Goal: Task Accomplishment & Management: Manage account settings

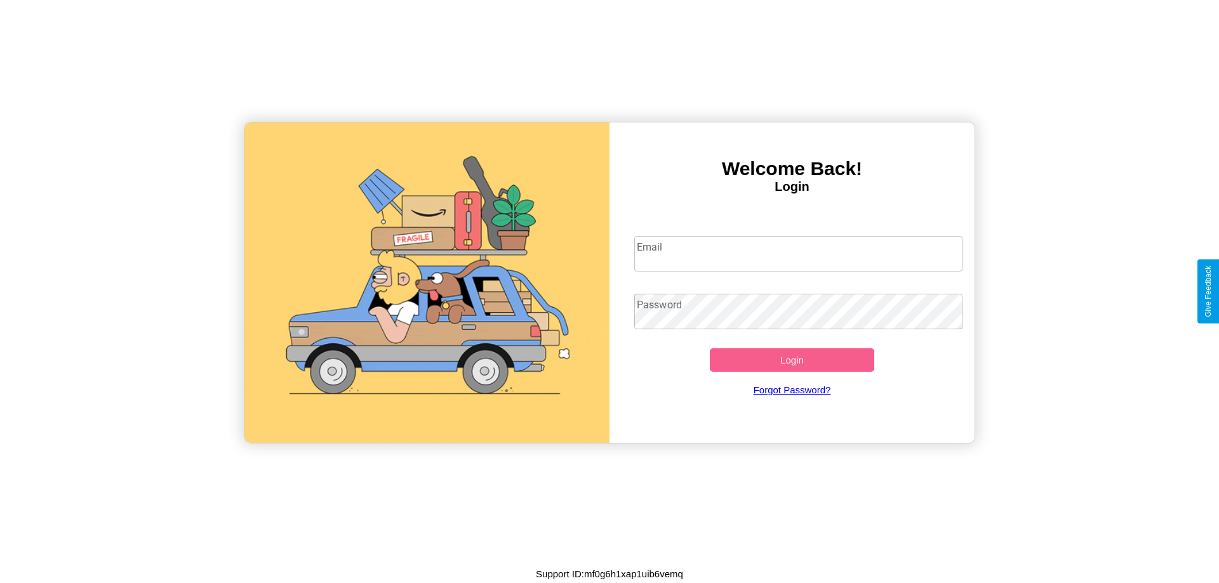
click at [798, 253] on input "Email" at bounding box center [798, 254] width 329 height 36
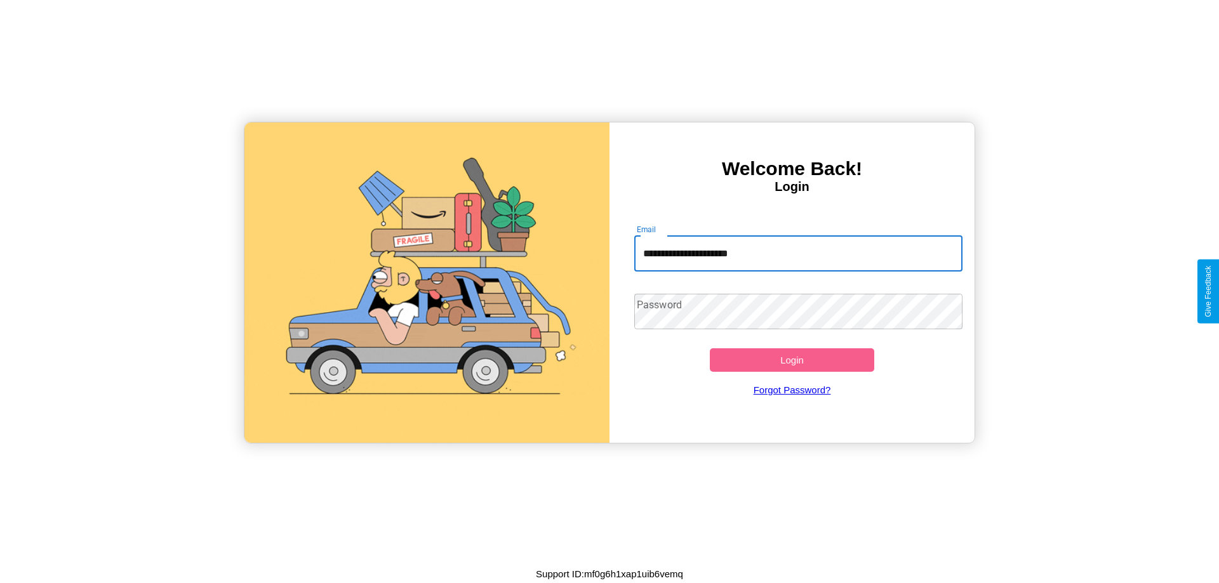
type input "**********"
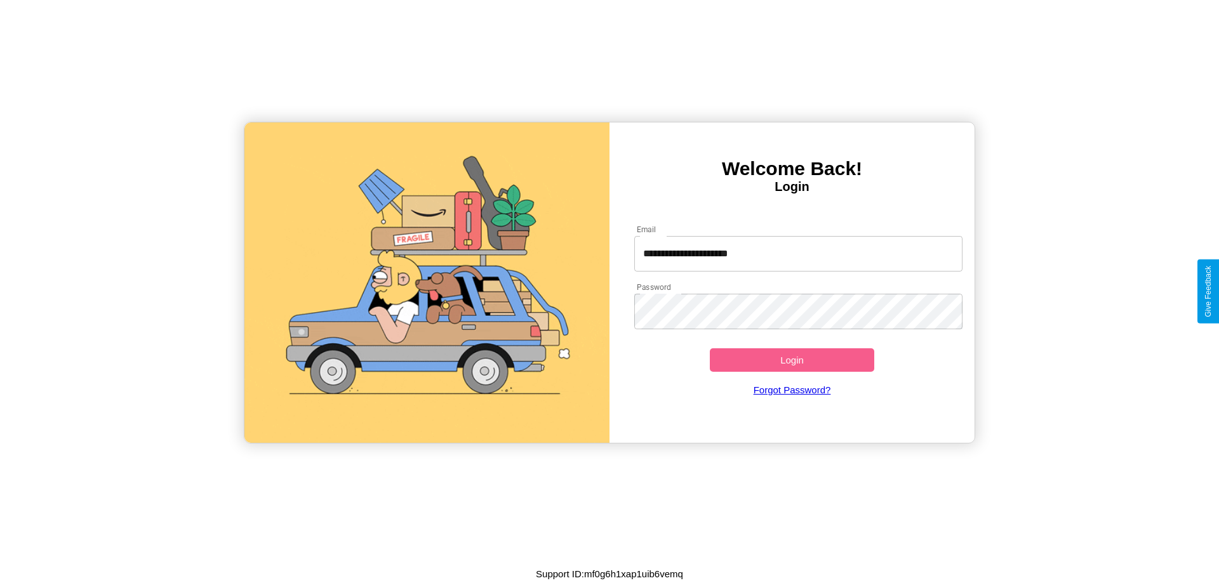
click at [791, 360] on button "Login" at bounding box center [792, 359] width 164 height 23
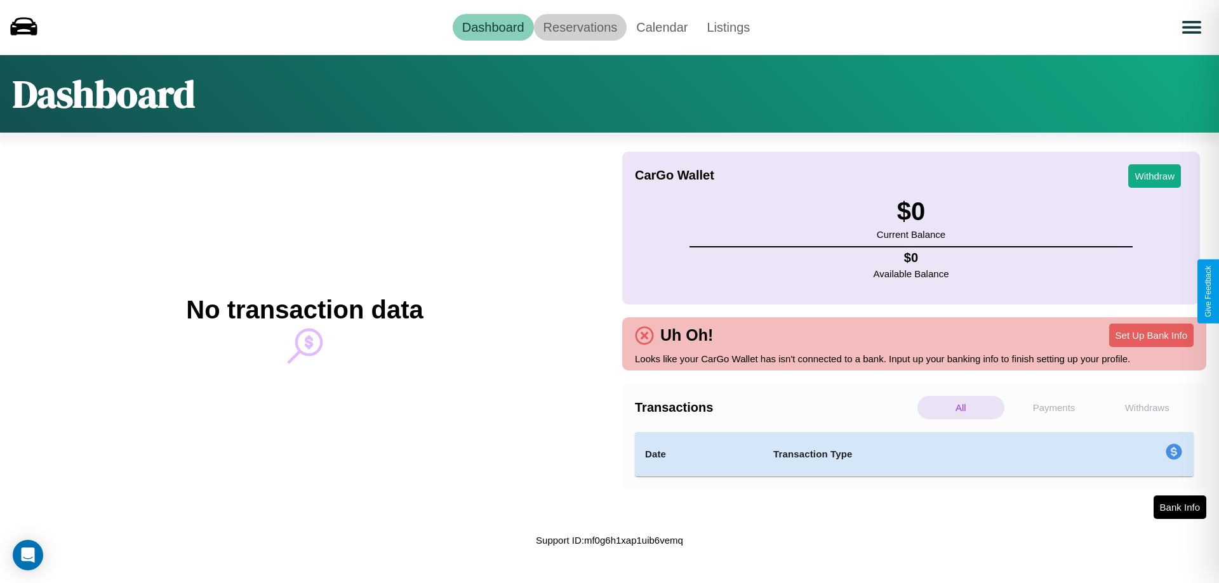
click at [579, 27] on link "Reservations" at bounding box center [580, 27] width 93 height 27
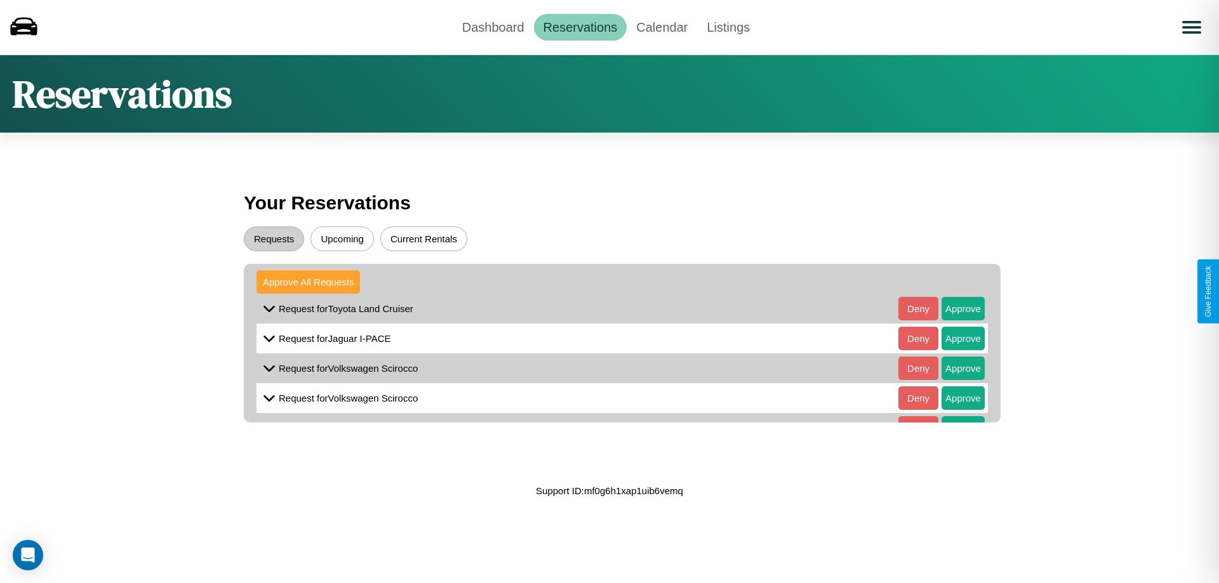
click at [308, 282] on button "Approve All Requests" at bounding box center [307, 281] width 103 height 23
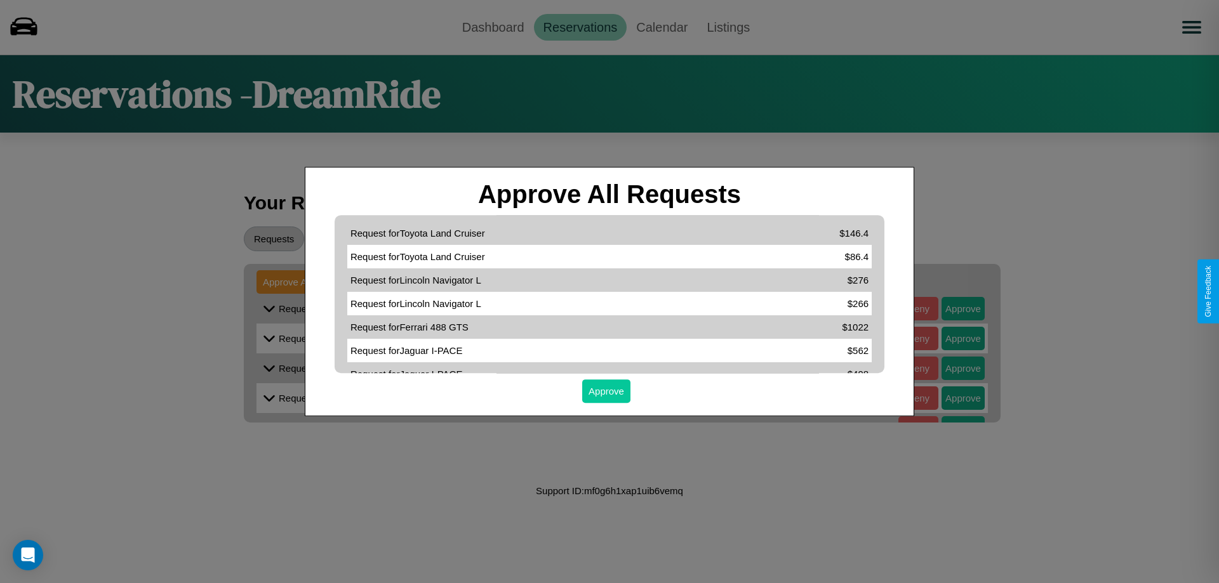
click at [606, 391] on button "Approve" at bounding box center [606, 391] width 48 height 23
click at [661, 27] on div at bounding box center [609, 291] width 1219 height 583
